Goal: Check status: Check status

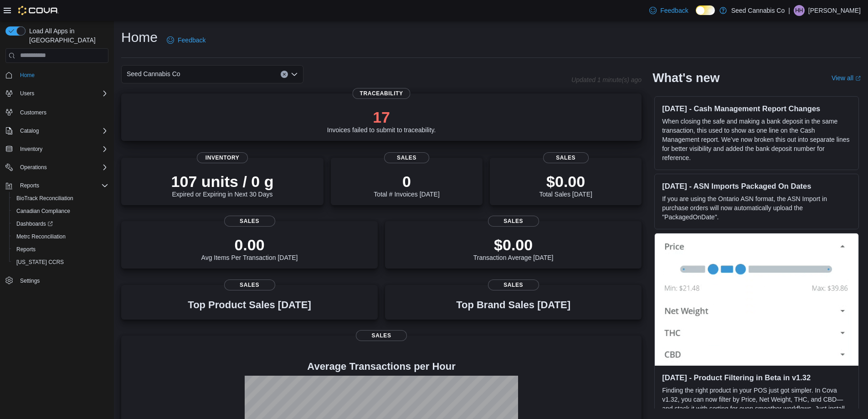
click at [414, 126] on div "17 Invoices failed to submit to traceability." at bounding box center [381, 121] width 109 height 26
